Goal: Complete application form

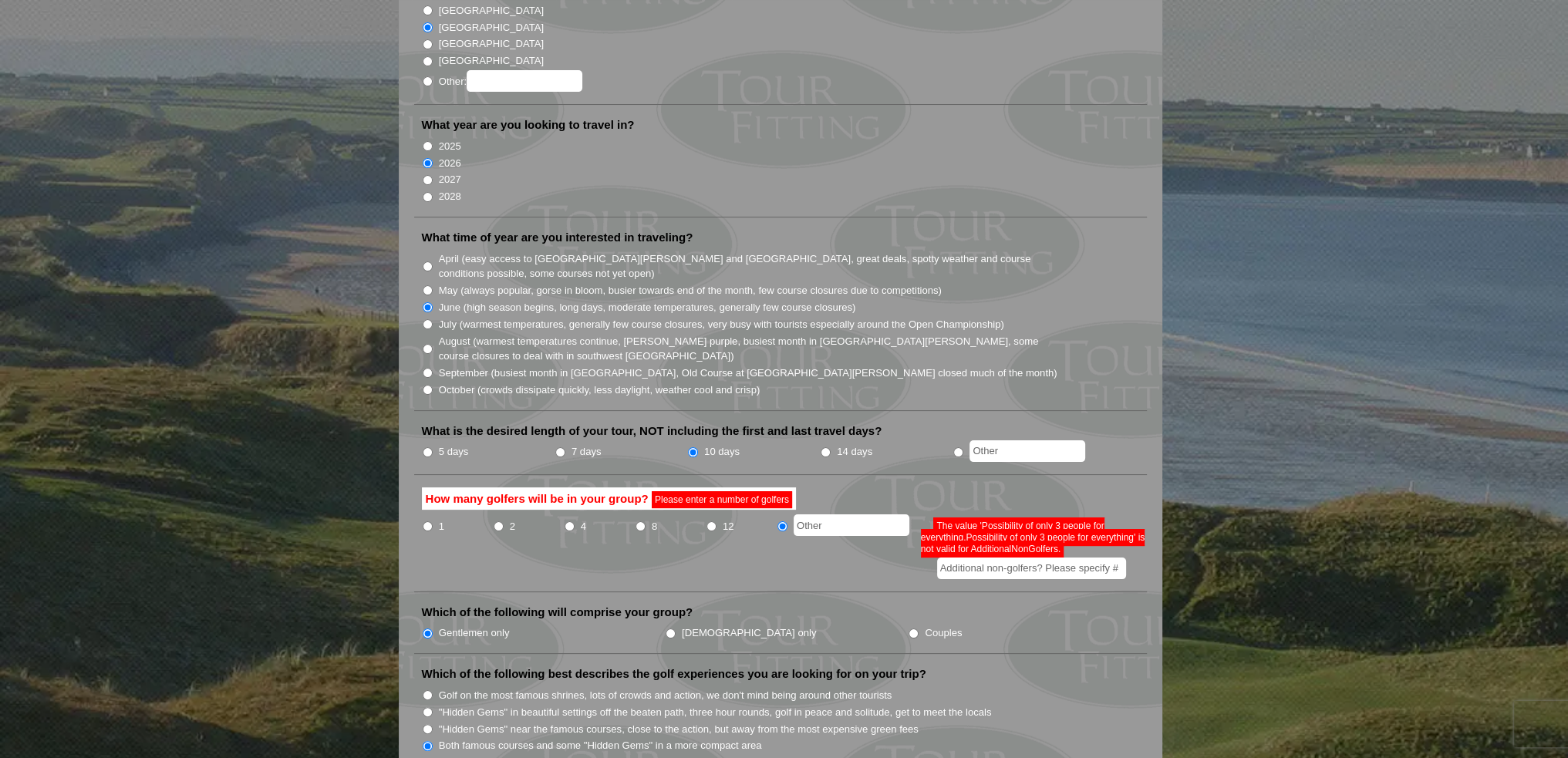
scroll to position [309, 0]
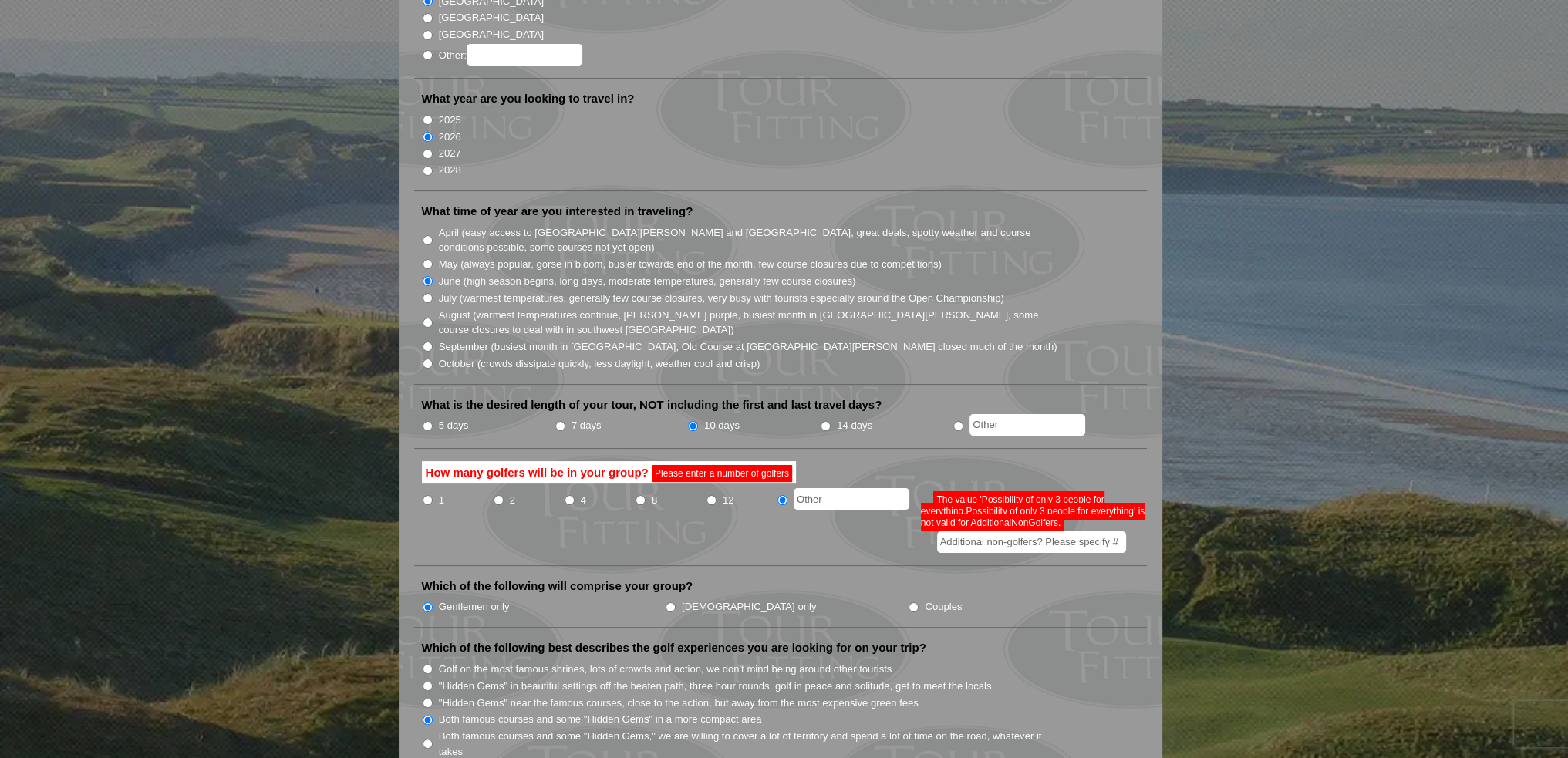
click at [570, 495] on input "4" at bounding box center [569, 500] width 10 height 10
radio input "true"
click at [1014, 531] on input "Additional non-golfers? Please specify #" at bounding box center [1032, 542] width 189 height 21
click at [654, 520] on li "8" at bounding box center [671, 519] width 71 height 64
click at [781, 495] on input "radio" at bounding box center [783, 500] width 10 height 10
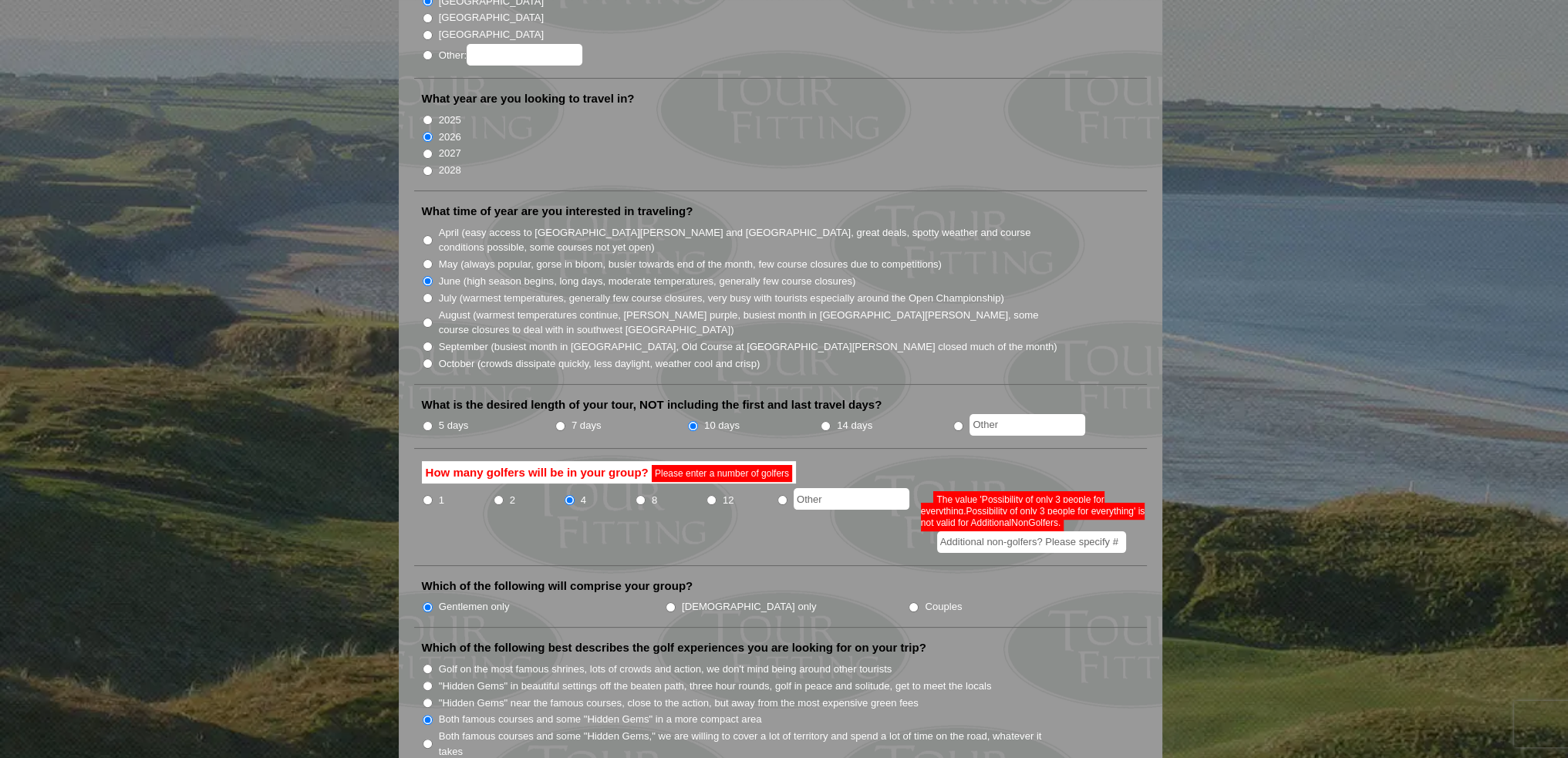
radio input "true"
click at [818, 488] on input "text" at bounding box center [852, 498] width 116 height 21
type input "3 or 4"
click at [830, 505] on li "3 or 4" at bounding box center [849, 519] width 145 height 64
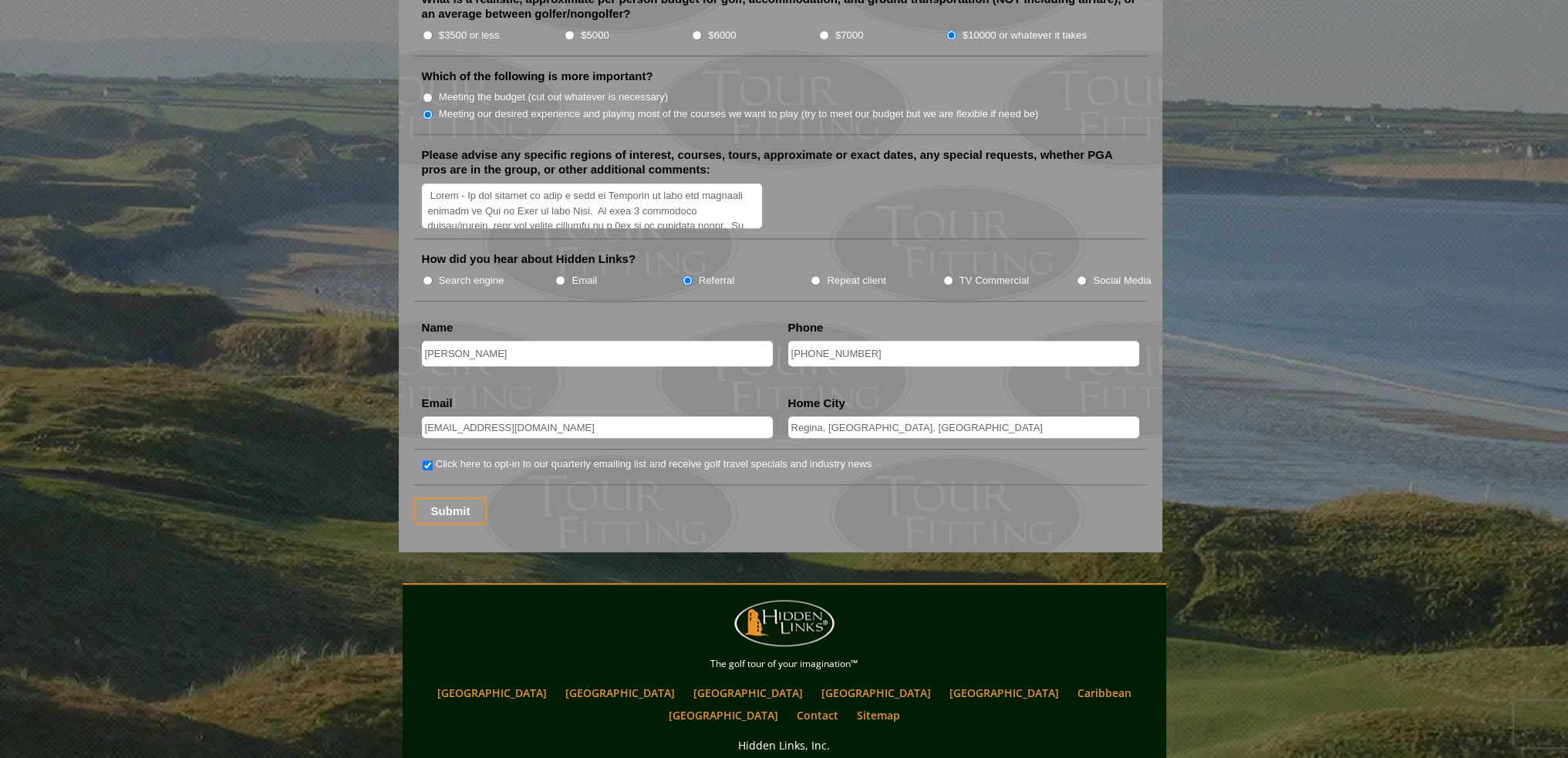
scroll to position [2040, 0]
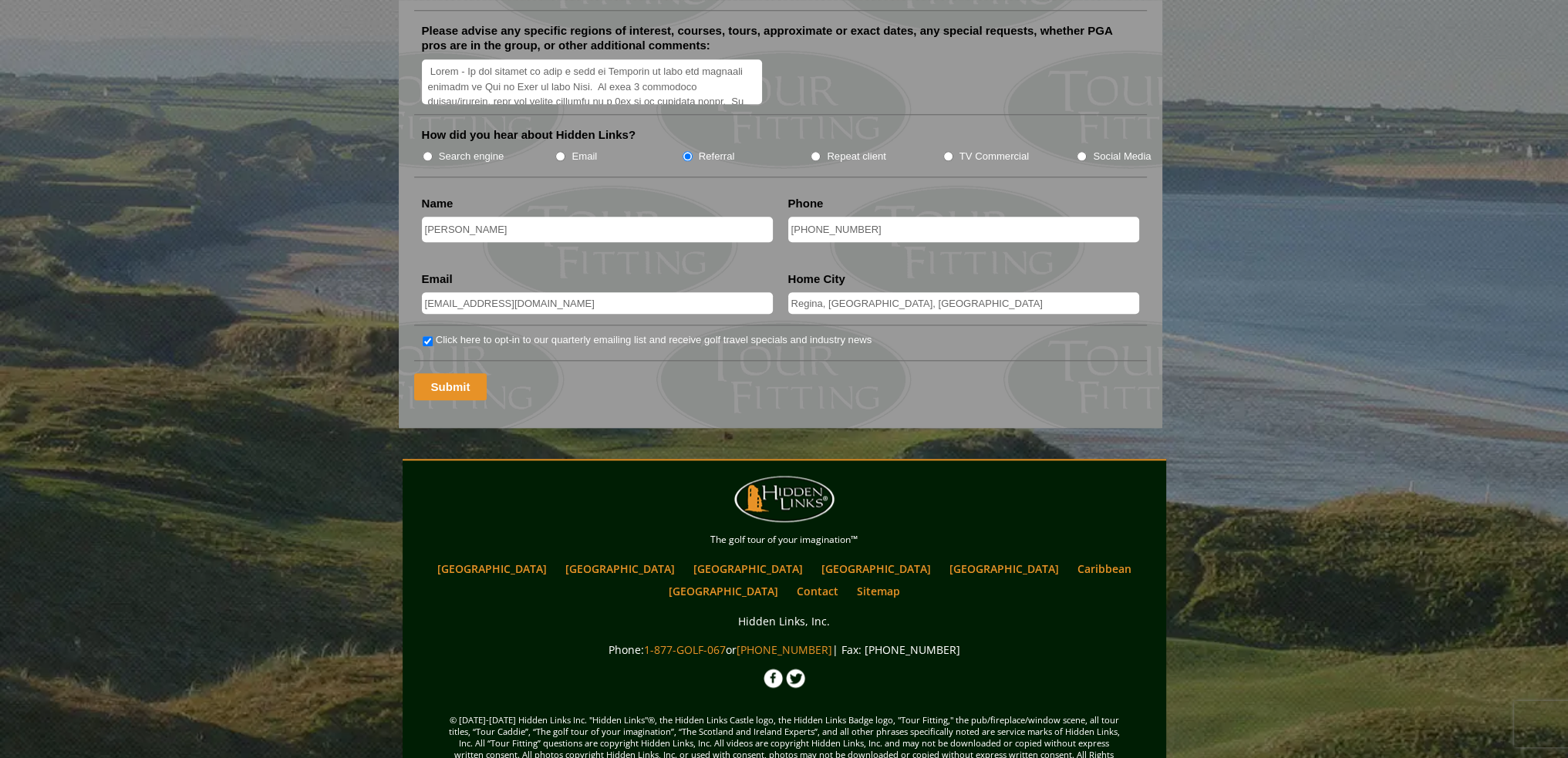
click at [444, 373] on input "Submit" at bounding box center [451, 386] width 74 height 27
